Goal: Task Accomplishment & Management: Manage account settings

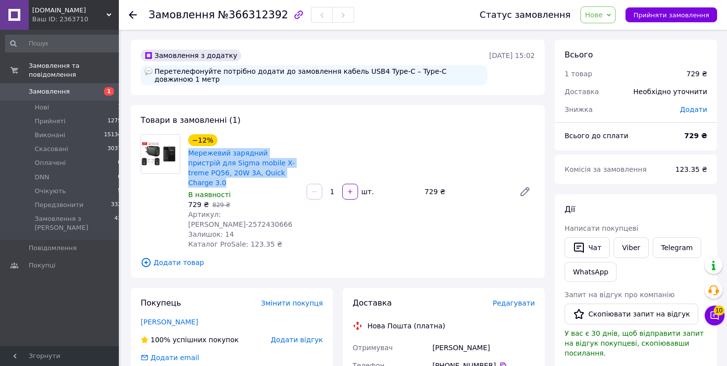
drag, startPoint x: 187, startPoint y: 148, endPoint x: 285, endPoint y: 162, distance: 99.6
click at [285, 162] on div "−12% Мережевий зарядний пристрій для Sigma mobile X-treme PQ56, 20W 3A, Quick C…" at bounding box center [243, 191] width 118 height 119
copy link "Мережевий зарядний пристрій для Sigma mobile X-treme PQ56, 20W 3A, Quick Charge…"
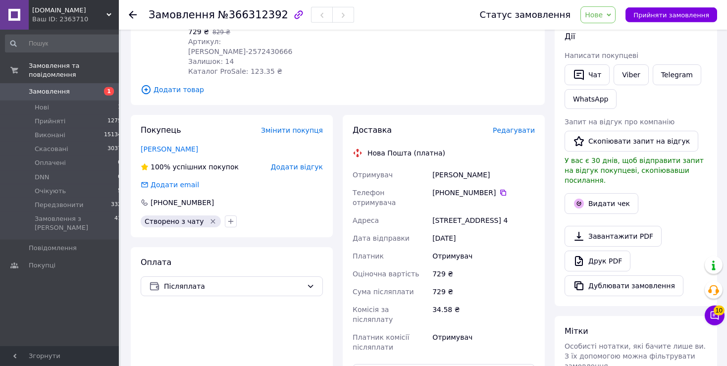
scroll to position [209, 0]
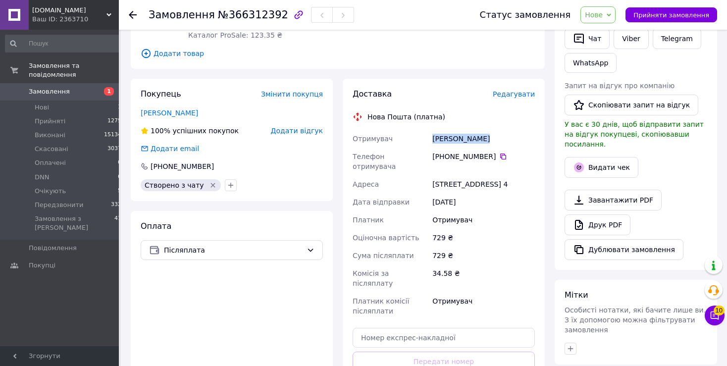
drag, startPoint x: 435, startPoint y: 110, endPoint x: 508, endPoint y: 110, distance: 73.3
click at [508, 130] on div "[PERSON_NAME]" at bounding box center [483, 139] width 106 height 18
copy div "[PERSON_NAME]"
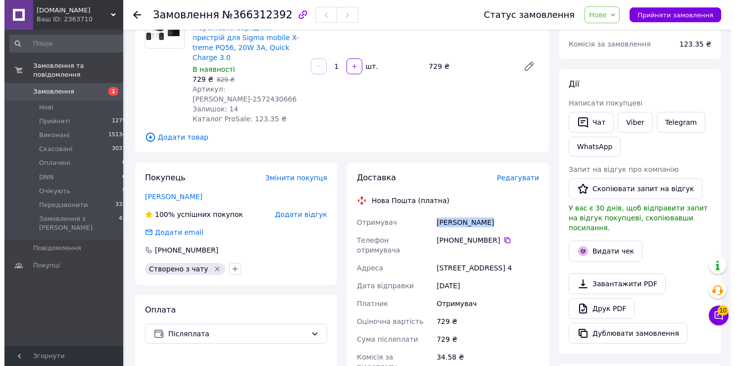
scroll to position [104, 0]
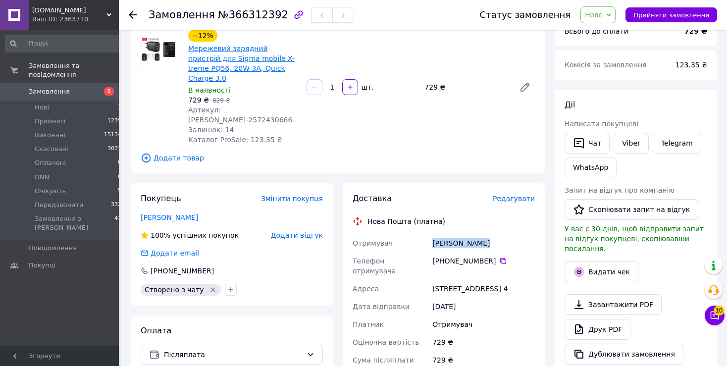
click at [233, 58] on link "Мережевий зарядний пристрій для Sigma mobile X-treme PQ56, 20W 3A, Quick Charge…" at bounding box center [241, 64] width 106 height 38
copy div "[PERSON_NAME]"
click at [499, 257] on icon at bounding box center [503, 261] width 8 height 8
drag, startPoint x: 433, startPoint y: 213, endPoint x: 526, endPoint y: 213, distance: 93.1
click at [526, 234] on div "[PERSON_NAME]" at bounding box center [483, 243] width 106 height 18
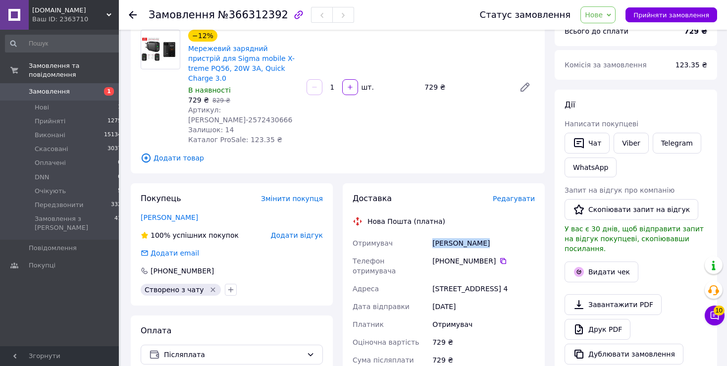
copy div "[PERSON_NAME]"
click at [430, 280] on div "Адреса" at bounding box center [391, 289] width 80 height 18
click at [437, 280] on div "[STREET_ADDRESS] 4" at bounding box center [483, 289] width 106 height 18
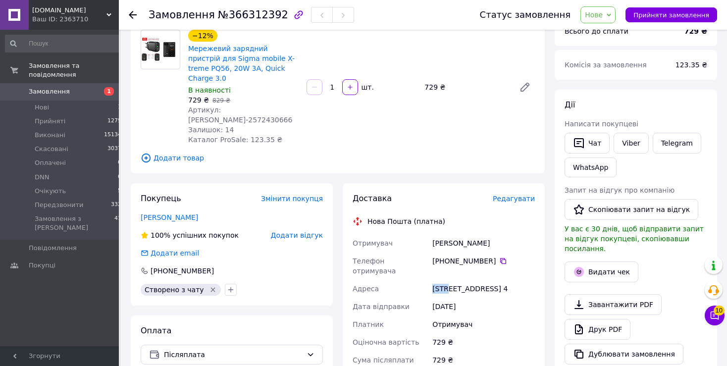
copy div "[GEOGRAPHIC_DATA]"
drag, startPoint x: 621, startPoint y: 16, endPoint x: 618, endPoint y: 27, distance: 11.8
click at [616, 19] on span "Нове" at bounding box center [597, 14] width 35 height 17
click at [617, 29] on li "Прийнято" at bounding box center [610, 34] width 59 height 15
click at [513, 194] on div "Редагувати" at bounding box center [514, 199] width 42 height 10
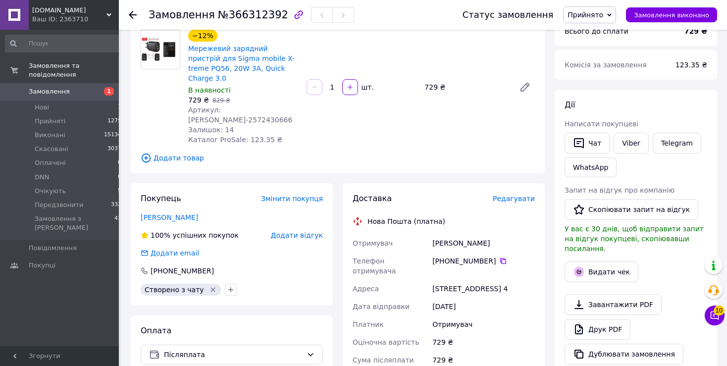
click at [515, 195] on span "Редагувати" at bounding box center [514, 199] width 42 height 8
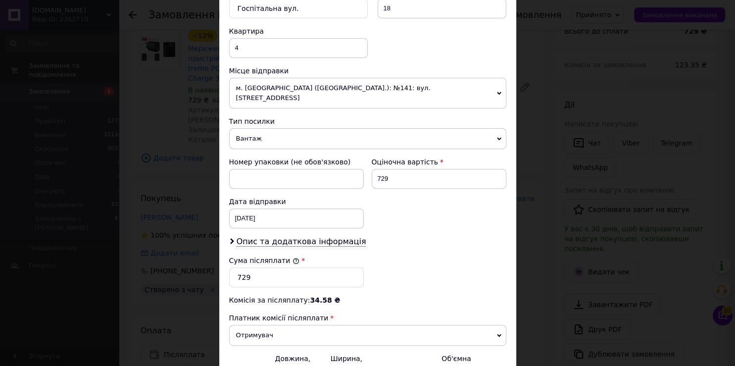
scroll to position [426, 0]
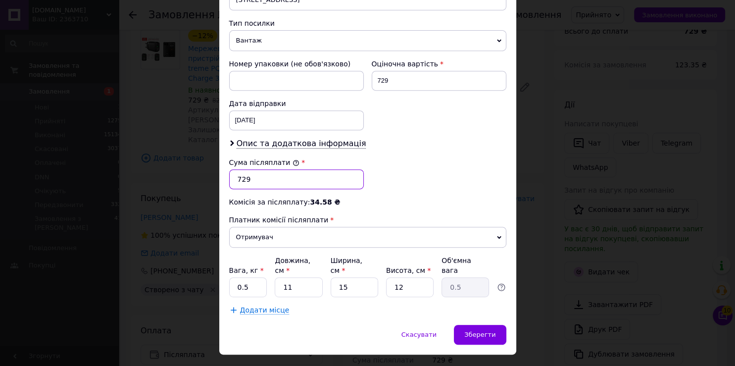
click at [241, 169] on input "729" at bounding box center [296, 179] width 135 height 20
click at [490, 331] on span "Зберегти" at bounding box center [480, 334] width 31 height 7
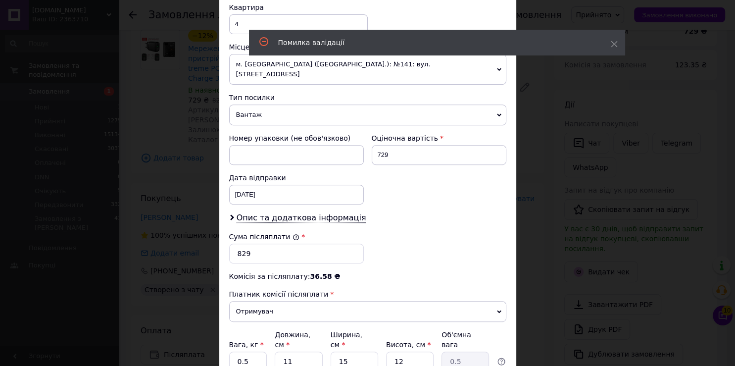
scroll to position [435, 0]
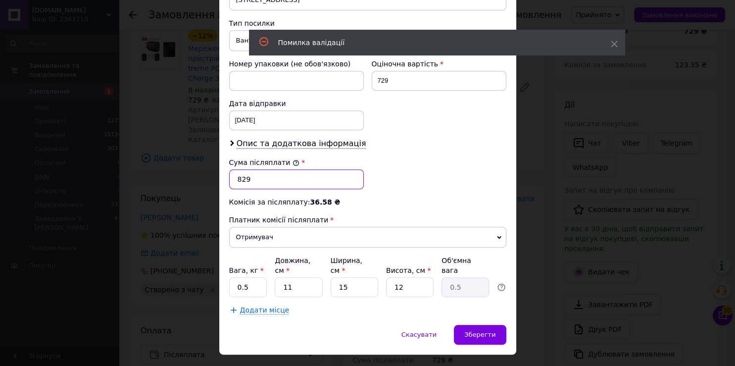
click at [245, 169] on input "829" at bounding box center [296, 179] width 135 height 20
type input "878"
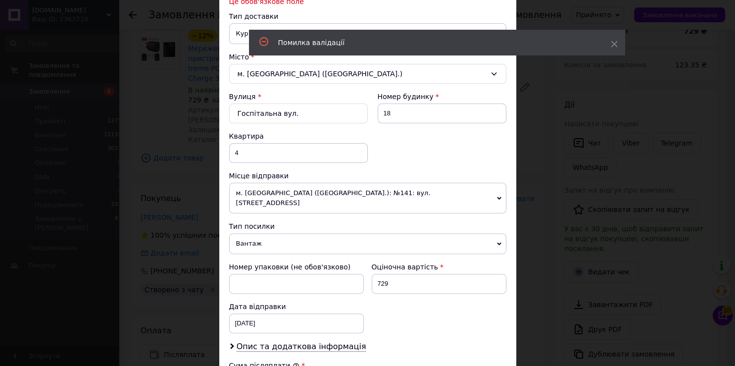
scroll to position [161, 0]
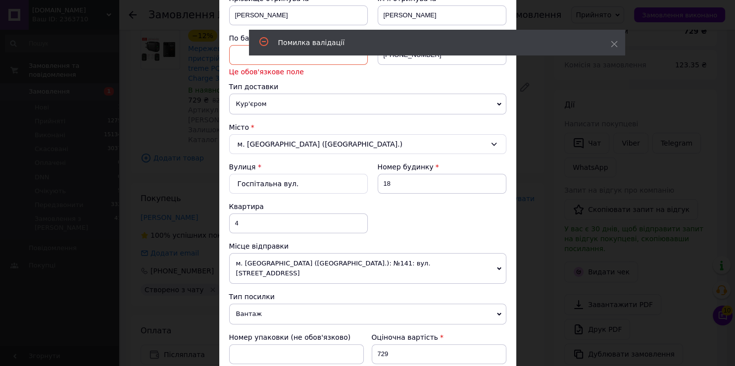
click at [245, 60] on input at bounding box center [298, 55] width 139 height 20
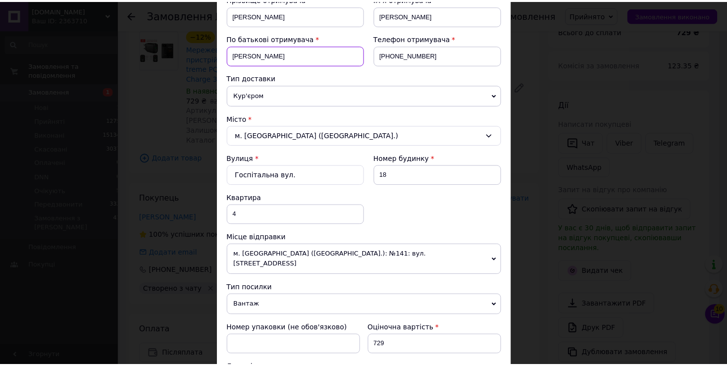
scroll to position [426, 0]
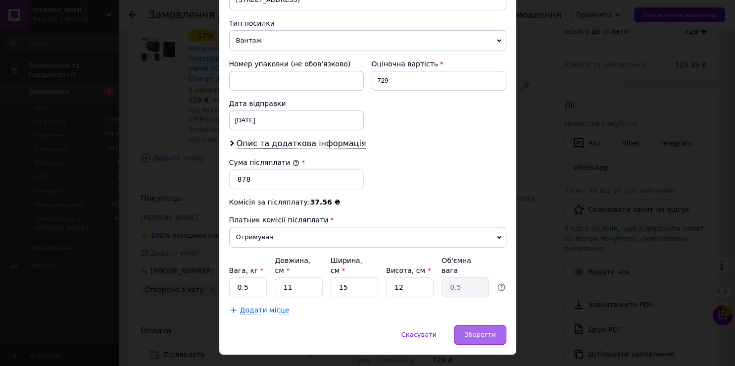
type input "[PERSON_NAME]"
click at [484, 331] on span "Зберегти" at bounding box center [480, 334] width 31 height 7
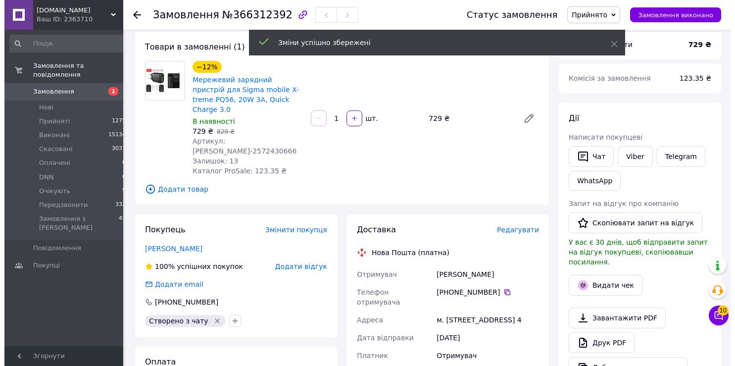
scroll to position [52, 0]
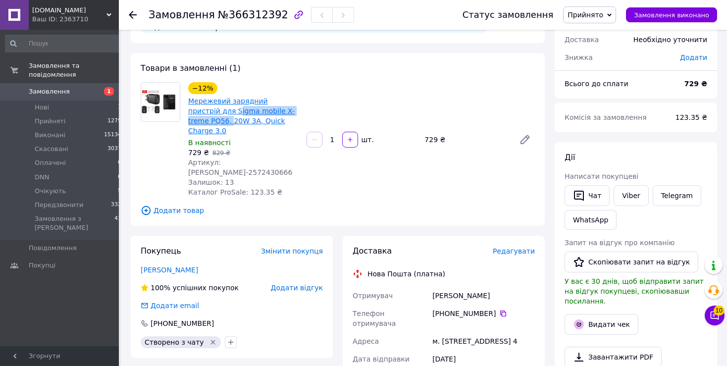
drag, startPoint x: 294, startPoint y: 104, endPoint x: 204, endPoint y: 104, distance: 90.6
click at [204, 104] on span "Мережевий зарядний пристрій для Sigma mobile X-treme PQ56, 20W 3A, Quick Charge…" at bounding box center [243, 116] width 110 height 40
click at [507, 247] on span "Редагувати" at bounding box center [514, 251] width 42 height 8
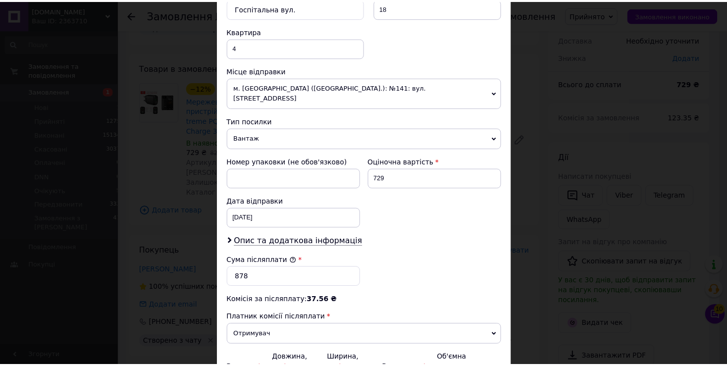
scroll to position [426, 0]
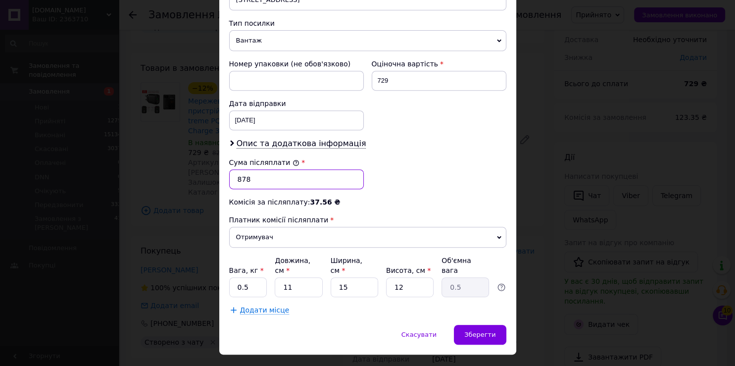
click at [240, 172] on input "878" at bounding box center [296, 179] width 135 height 20
type input "1029"
click at [496, 325] on div "Зберегти" at bounding box center [480, 335] width 52 height 20
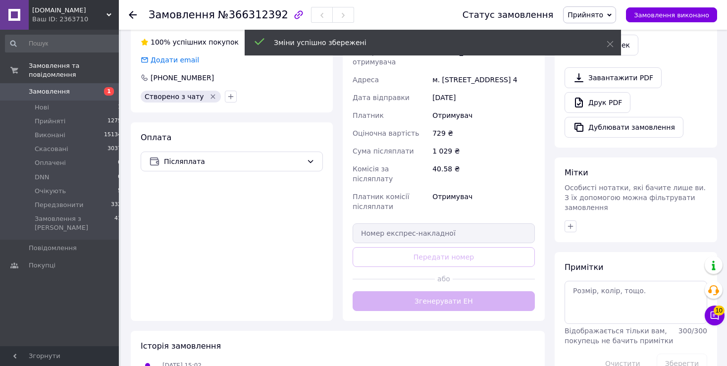
scroll to position [330, 0]
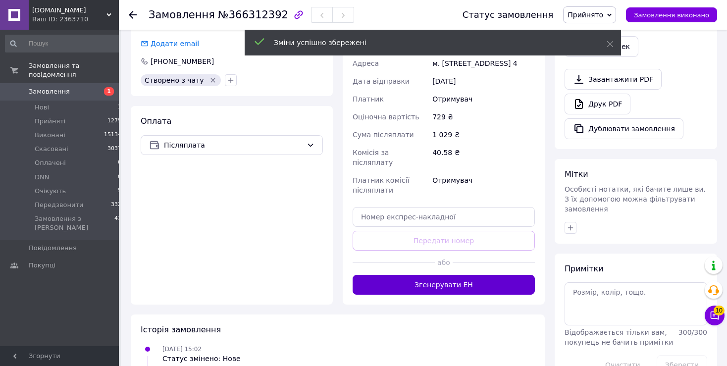
click at [443, 275] on button "Згенерувати ЕН" at bounding box center [444, 285] width 182 height 20
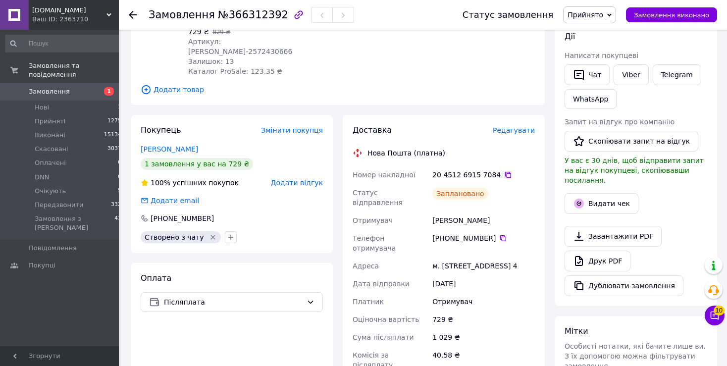
click at [504, 171] on icon at bounding box center [508, 175] width 8 height 8
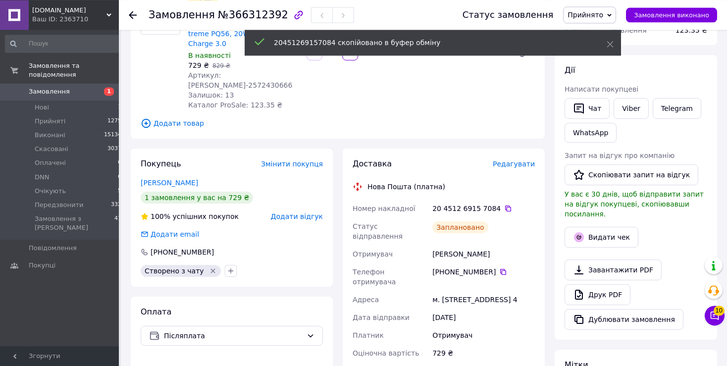
scroll to position [120, 0]
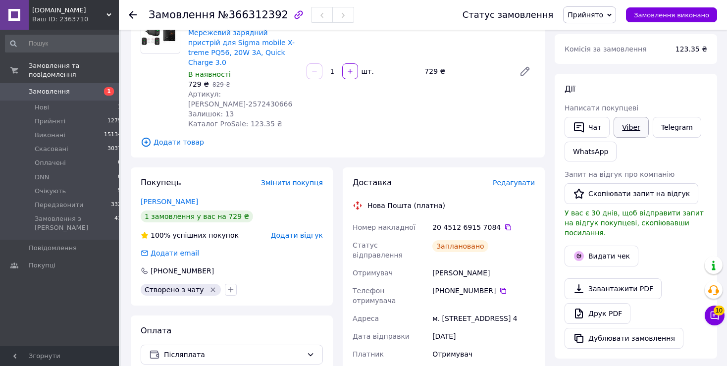
click at [634, 125] on link "Viber" at bounding box center [631, 127] width 35 height 21
click at [514, 179] on span "Редагувати" at bounding box center [514, 183] width 42 height 8
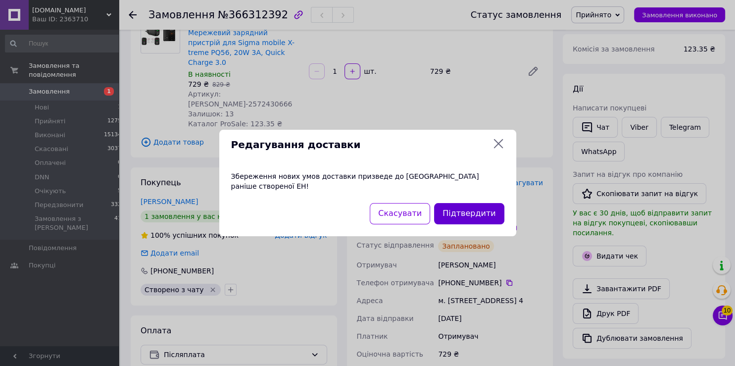
click at [473, 214] on button "Підтвердити" at bounding box center [469, 213] width 70 height 21
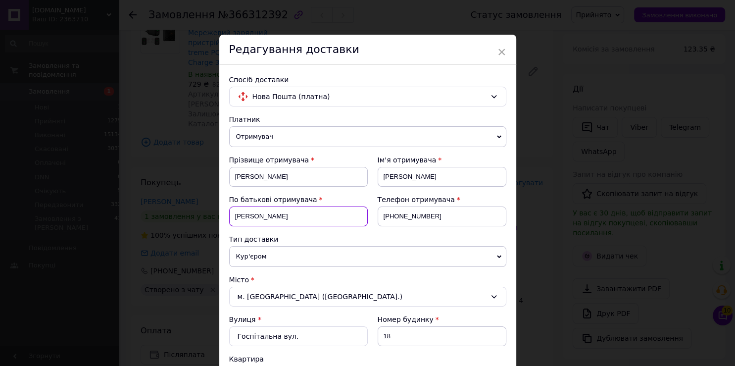
click at [273, 216] on input "[PERSON_NAME]" at bounding box center [298, 217] width 139 height 20
click at [259, 214] on input at bounding box center [298, 217] width 139 height 20
click at [236, 175] on input "[PERSON_NAME]" at bounding box center [298, 177] width 139 height 20
click at [498, 52] on span "×" at bounding box center [502, 52] width 9 height 17
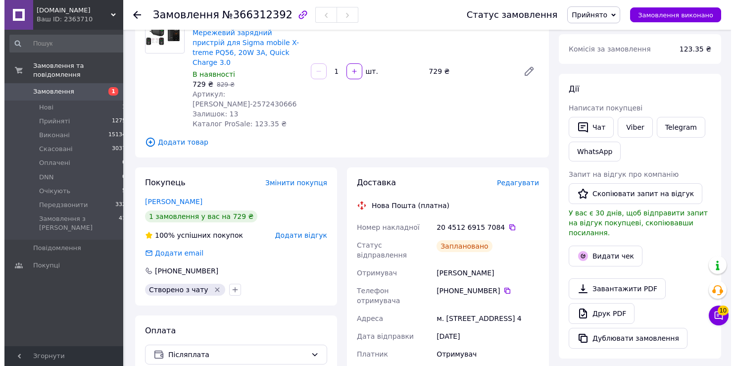
scroll to position [68, 0]
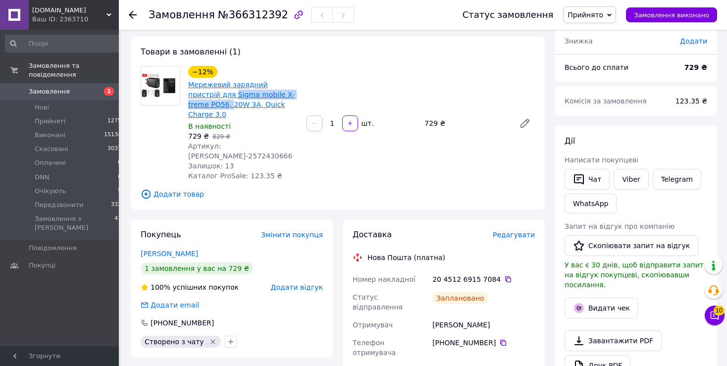
drag, startPoint x: 292, startPoint y: 87, endPoint x: 203, endPoint y: 89, distance: 89.7
click at [203, 89] on span "Мережевий зарядний пристрій для Sigma mobile X-treme PQ56, 20W 3A, Quick Charge…" at bounding box center [243, 100] width 110 height 40
copy link "Sigma mobile X-treme PQ56,"
click at [516, 231] on span "Редагувати" at bounding box center [514, 235] width 42 height 8
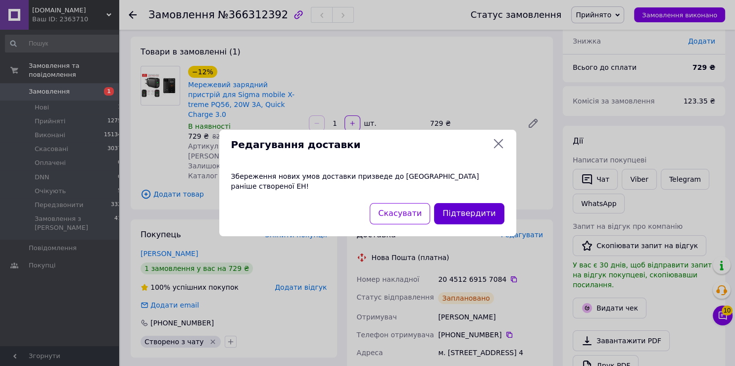
click at [487, 212] on button "Підтвердити" at bounding box center [469, 213] width 70 height 21
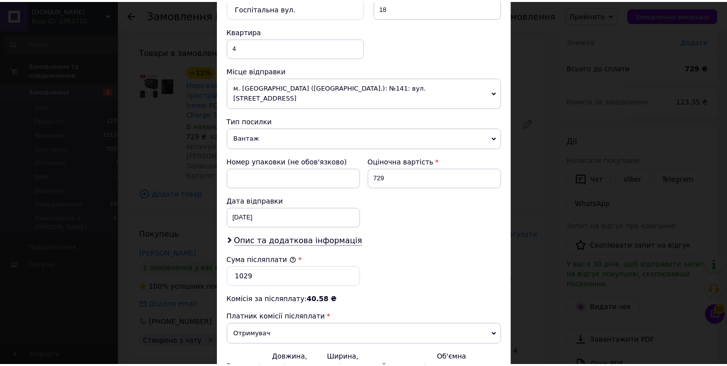
scroll to position [426, 0]
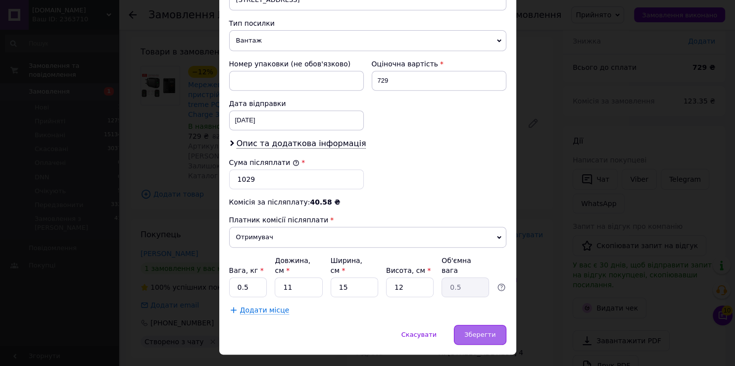
click at [496, 325] on div "Зберегти" at bounding box center [480, 335] width 52 height 20
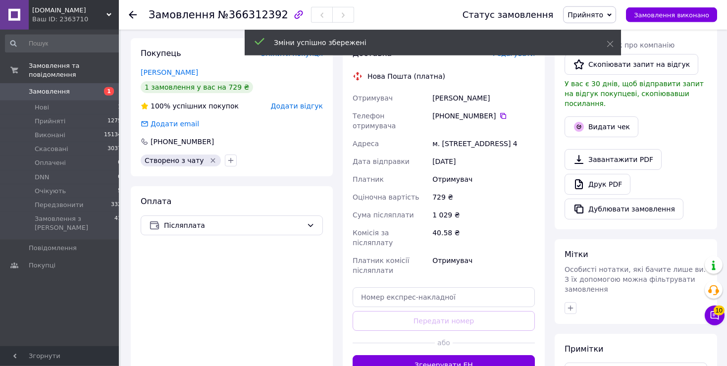
scroll to position [225, 0]
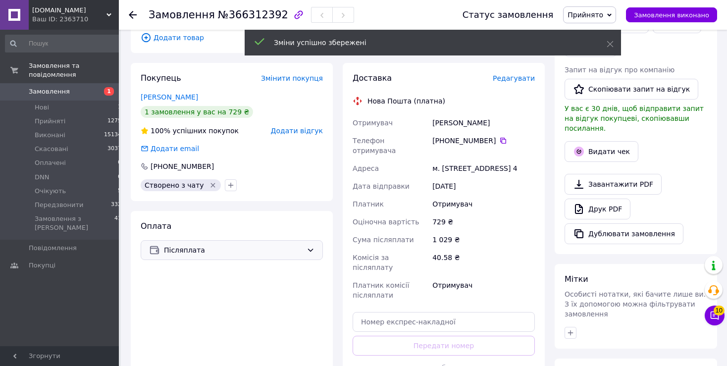
click at [246, 245] on span "Післяплата" at bounding box center [233, 250] width 139 height 11
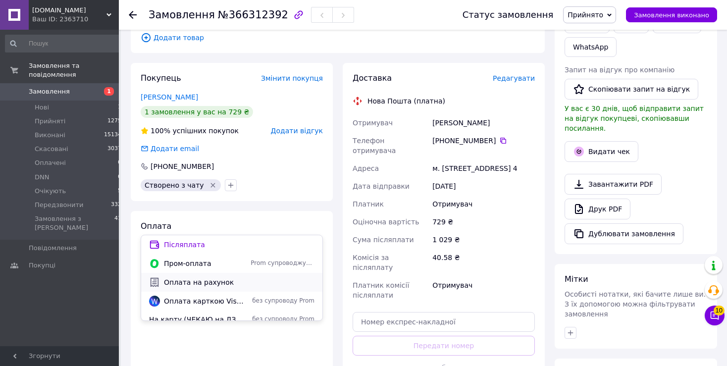
click at [188, 284] on span "Оплата на рахунок" at bounding box center [239, 282] width 151 height 10
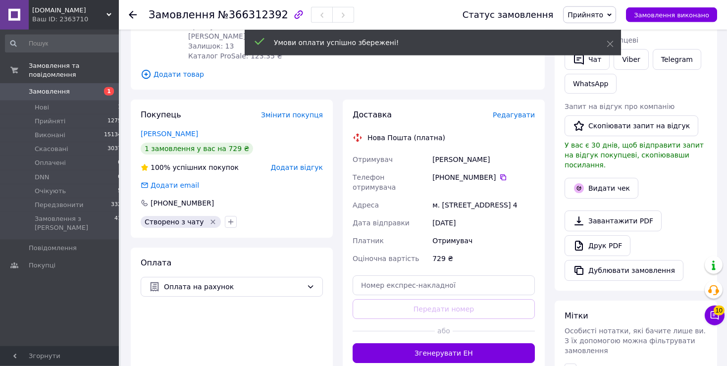
scroll to position [173, 0]
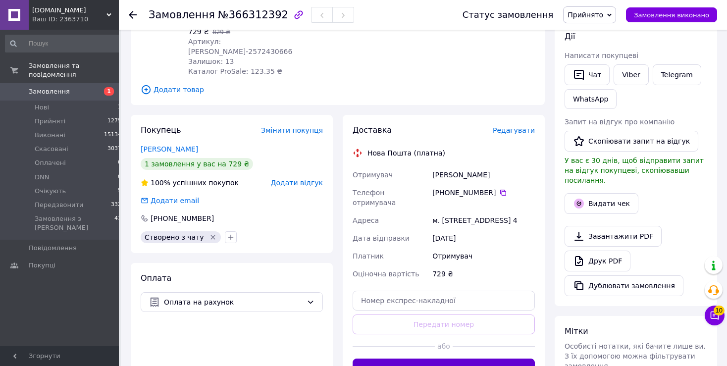
click at [459, 359] on button "Згенерувати ЕН" at bounding box center [444, 369] width 182 height 20
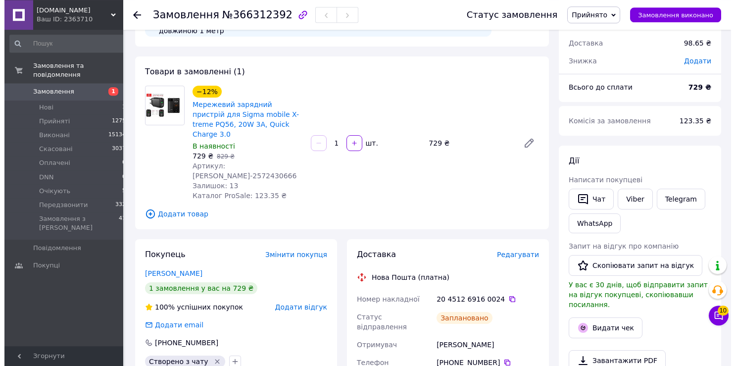
scroll to position [16, 0]
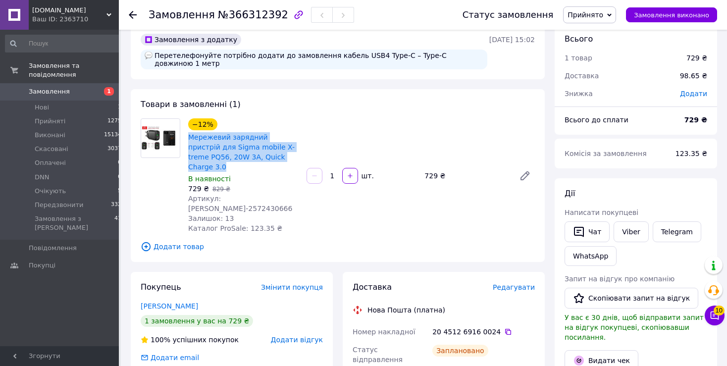
drag, startPoint x: 186, startPoint y: 130, endPoint x: 268, endPoint y: 152, distance: 84.7
click at [268, 152] on div "−12% Мережевий зарядний пристрій для Sigma mobile X-treme PQ56, 20W 3A, Quick C…" at bounding box center [243, 175] width 118 height 119
copy link "Мережевий зарядний пристрій для Sigma mobile X-treme PQ56, 20W 3A, Quick Charge…"
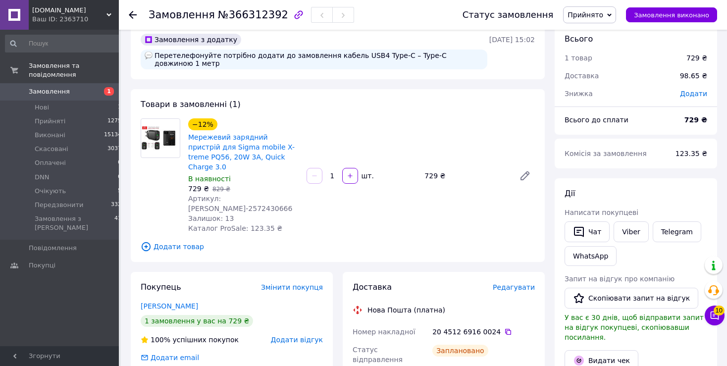
drag, startPoint x: 505, startPoint y: 249, endPoint x: 511, endPoint y: 259, distance: 11.6
click at [512, 283] on span "Редагувати" at bounding box center [514, 287] width 42 height 8
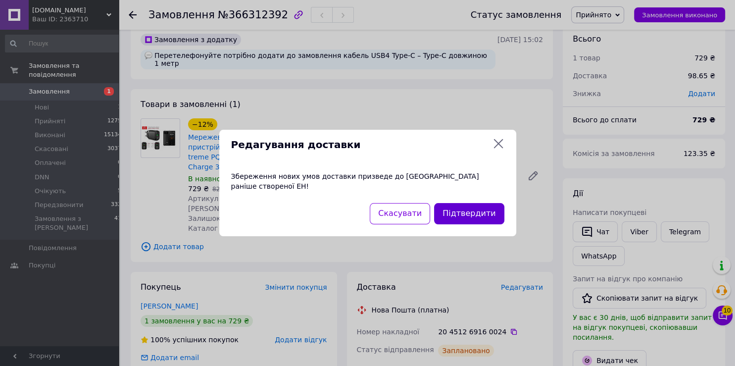
click at [472, 205] on button "Підтвердити" at bounding box center [469, 213] width 70 height 21
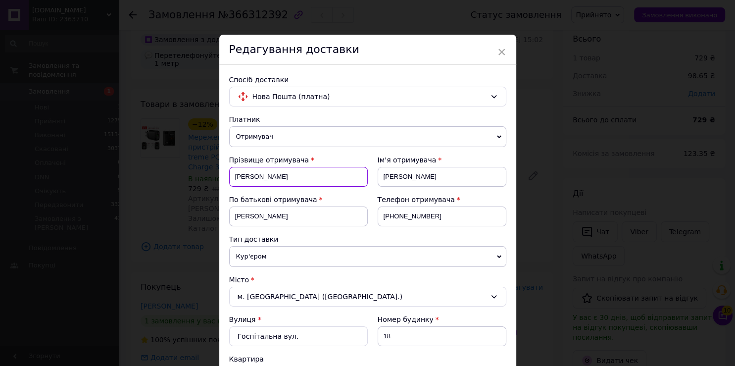
click at [235, 171] on input "[PERSON_NAME]" at bounding box center [298, 177] width 139 height 20
type input "[PERSON_NAME]"
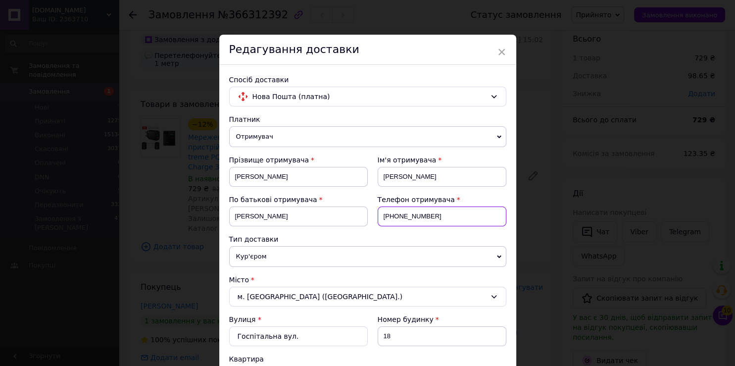
drag, startPoint x: 405, startPoint y: 217, endPoint x: 398, endPoint y: 217, distance: 6.9
click at [403, 217] on input "[PHONE_NUMBER]" at bounding box center [442, 217] width 129 height 20
drag, startPoint x: 389, startPoint y: 214, endPoint x: 485, endPoint y: 216, distance: 96.6
click at [485, 216] on input "[PHONE_NUMBER]" at bounding box center [442, 217] width 129 height 20
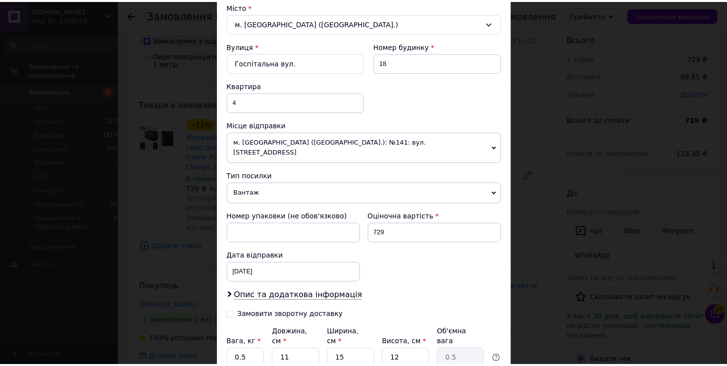
scroll to position [346, 0]
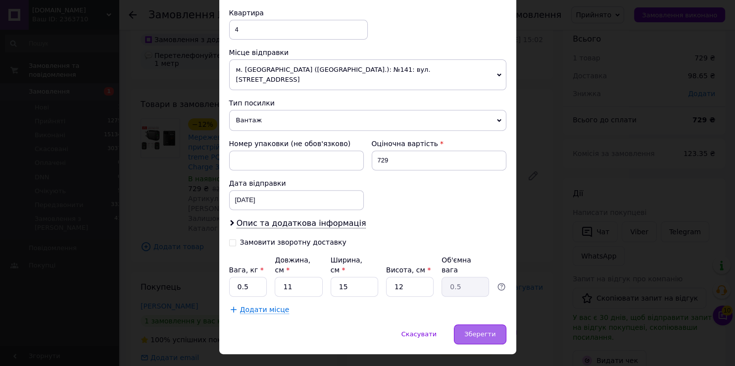
type input "[PHONE_NUMBER]"
drag, startPoint x: 467, startPoint y: 308, endPoint x: 459, endPoint y: 295, distance: 15.7
click at [467, 330] on span "Зберегти" at bounding box center [480, 333] width 31 height 7
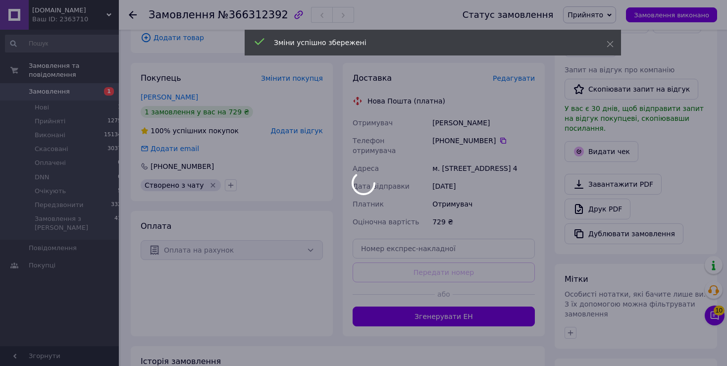
scroll to position [30, 0]
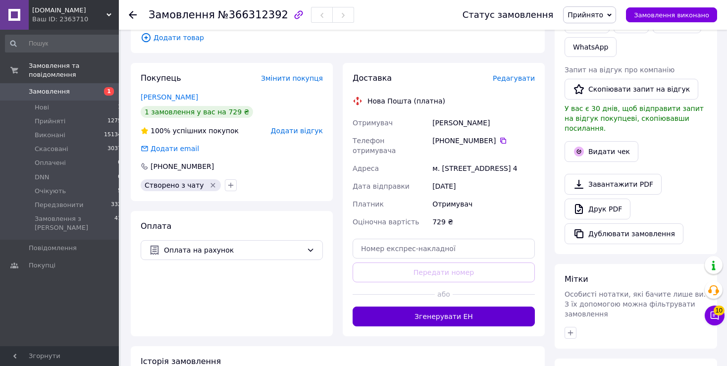
click at [426, 307] on button "Згенерувати ЕН" at bounding box center [444, 317] width 182 height 20
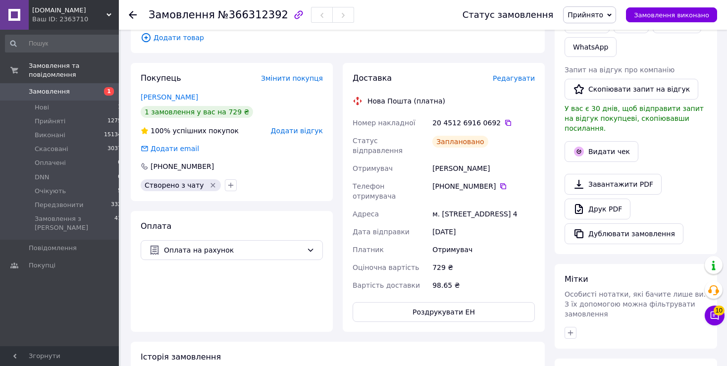
scroll to position [53, 0]
click at [449, 302] on button "Роздрукувати ЕН" at bounding box center [444, 312] width 182 height 20
click at [505, 120] on icon at bounding box center [508, 123] width 6 height 6
